Goal: Transaction & Acquisition: Purchase product/service

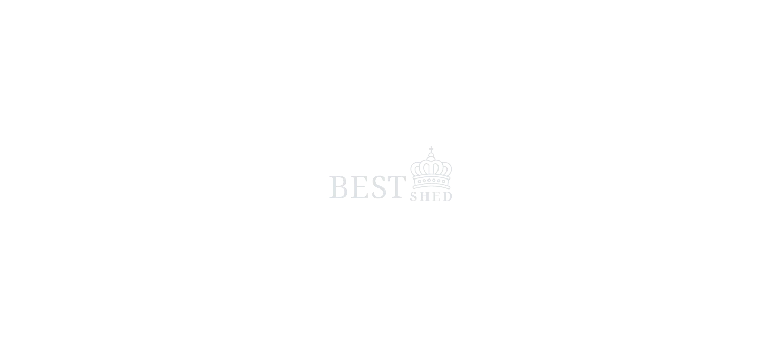
scroll to position [69, 0]
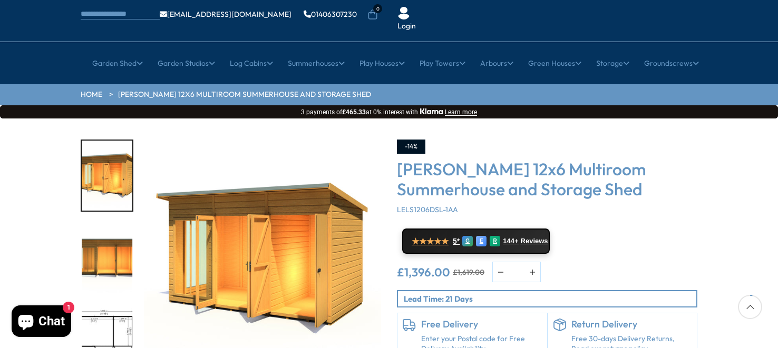
click at [103, 223] on img "2 / 8" at bounding box center [107, 258] width 51 height 70
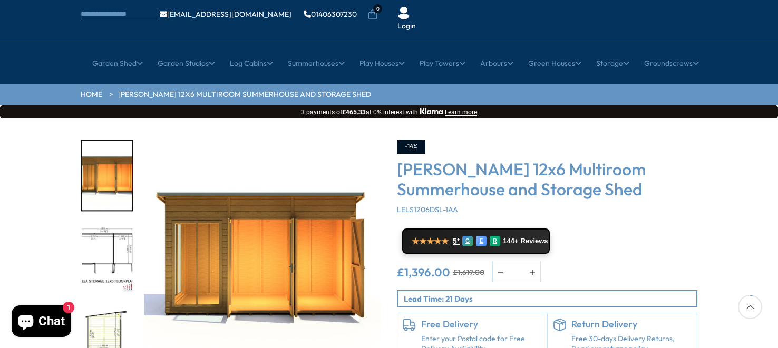
click at [106, 306] on img "4 / 8" at bounding box center [107, 341] width 51 height 70
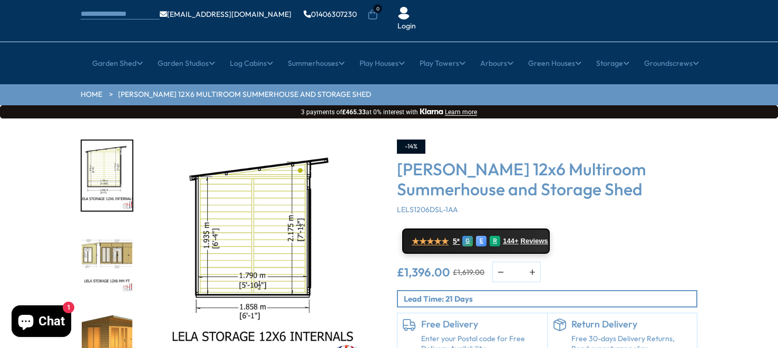
scroll to position [0, 0]
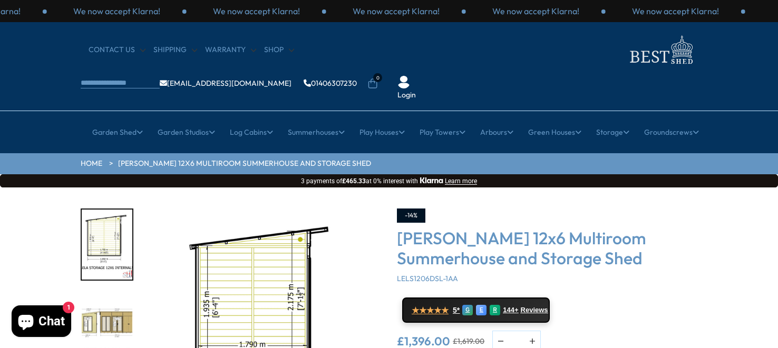
click at [110, 293] on img "5 / 8" at bounding box center [107, 327] width 51 height 70
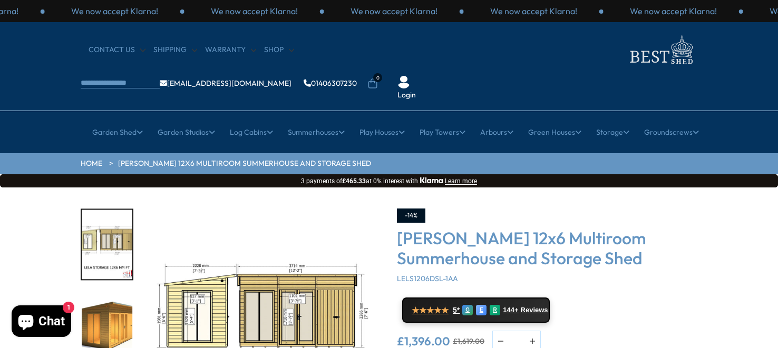
click at [91, 292] on img "6 / 8" at bounding box center [107, 327] width 51 height 70
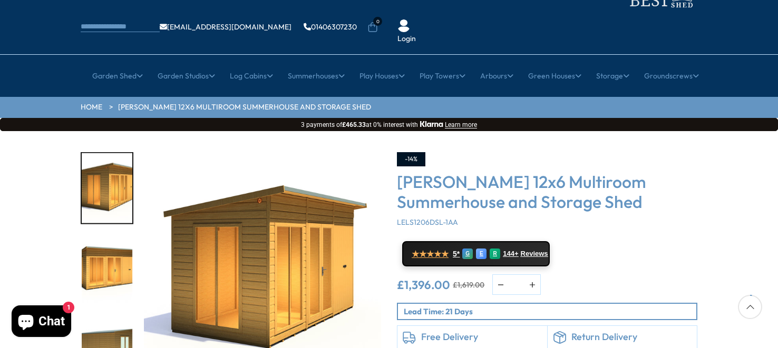
scroll to position [101, 0]
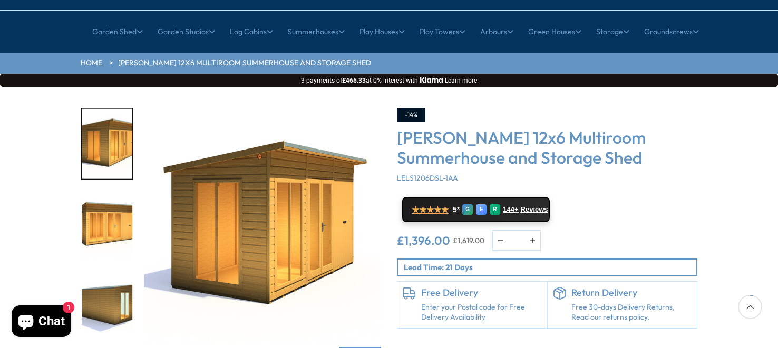
click at [158, 182] on img "6 / 8" at bounding box center [262, 226] width 237 height 237
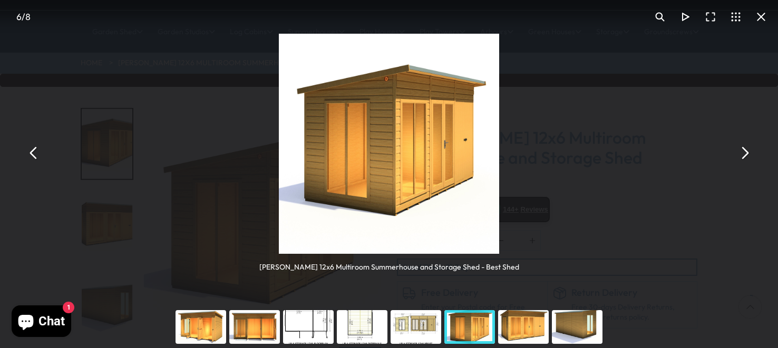
click at [575, 329] on div "You can close this modal content with the ESC key" at bounding box center [577, 327] width 54 height 42
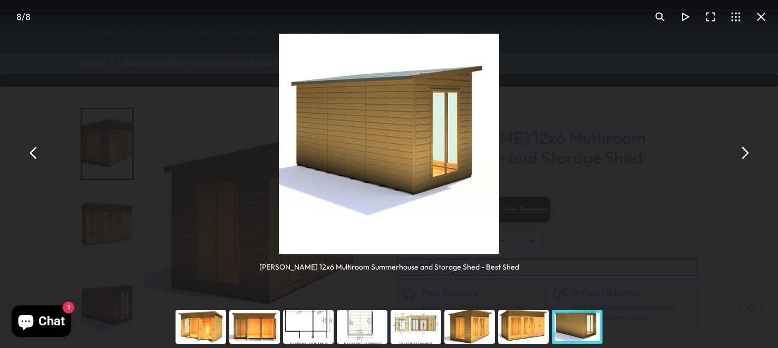
click at [762, 13] on button "You can close this modal content with the ESC key" at bounding box center [760, 16] width 25 height 25
